Goal: Task Accomplishment & Management: Use online tool/utility

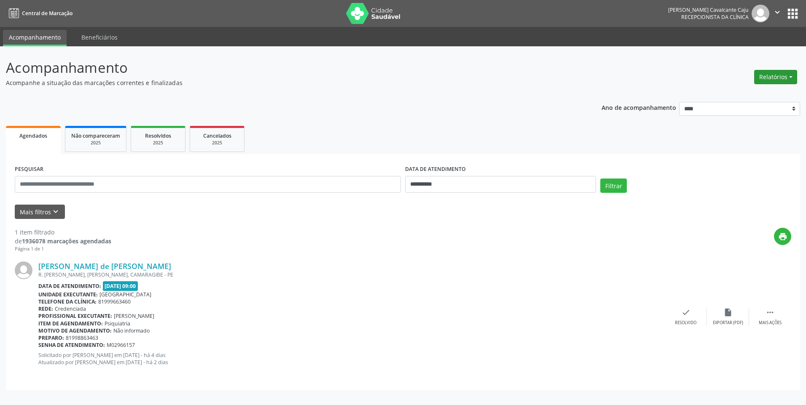
click at [782, 77] on button "Relatórios" at bounding box center [775, 77] width 43 height 14
click at [762, 91] on ul "Agendamentos Procedimentos realizados" at bounding box center [751, 101] width 91 height 30
click at [762, 93] on link "Agendamentos" at bounding box center [752, 95] width 91 height 12
select select "*"
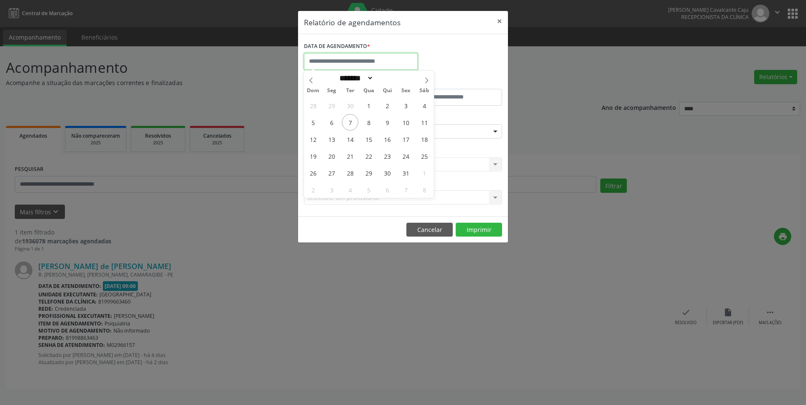
click at [353, 62] on input "text" at bounding box center [361, 61] width 114 height 17
click at [352, 123] on span "7" at bounding box center [350, 122] width 16 height 16
type input "**********"
click at [351, 123] on span "7" at bounding box center [350, 122] width 16 height 16
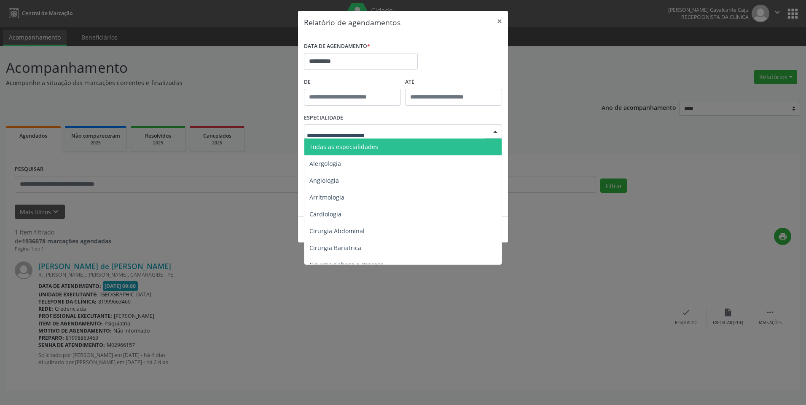
click at [345, 148] on span "Todas as especialidades" at bounding box center [343, 147] width 69 height 8
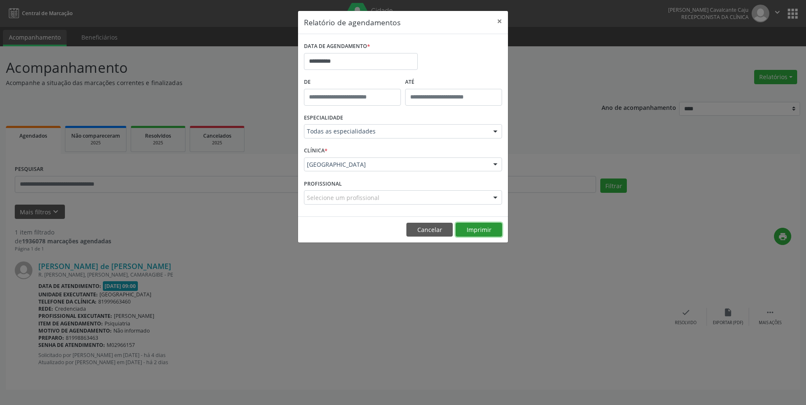
click at [481, 230] on button "Imprimir" at bounding box center [479, 230] width 46 height 14
click at [432, 230] on button "Cancelar" at bounding box center [429, 230] width 46 height 14
